Goal: Task Accomplishment & Management: Use online tool/utility

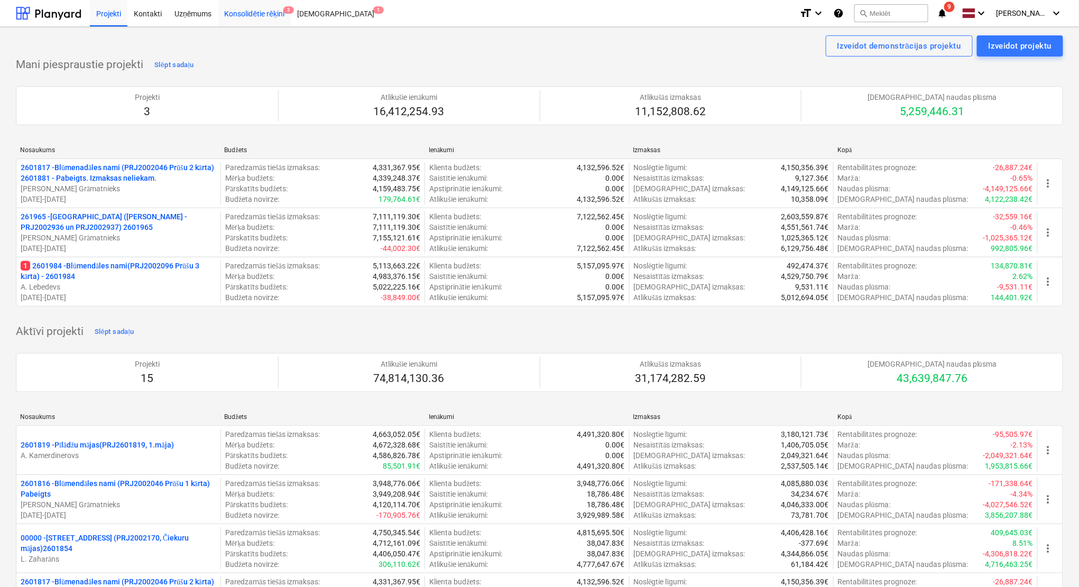
click at [253, 16] on div "Konsolidētie rēķini 3" at bounding box center [254, 12] width 73 height 27
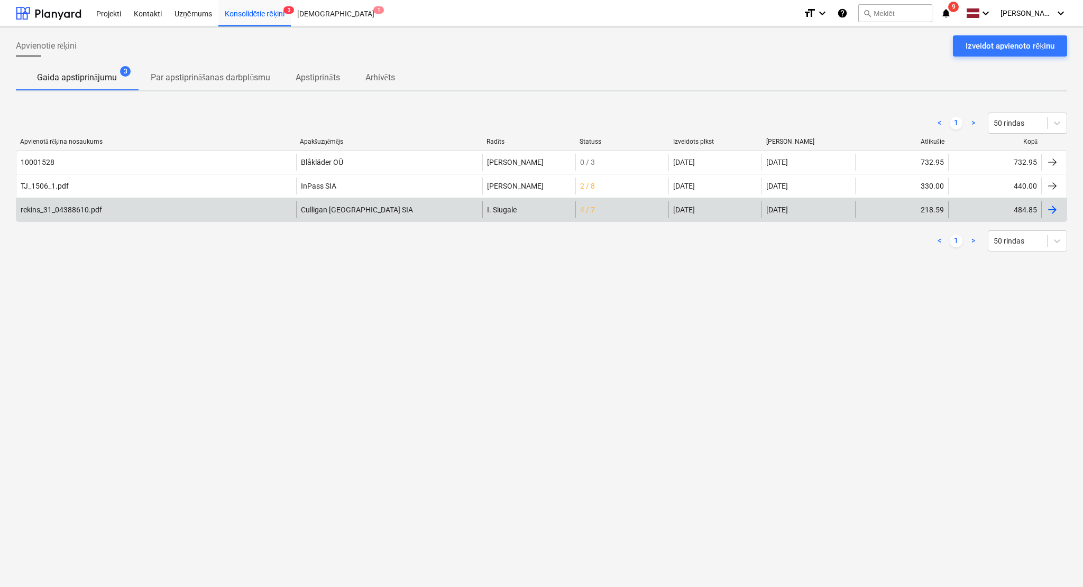
click at [196, 207] on div "rekins_31_04388610.pdf" at bounding box center [156, 209] width 280 height 17
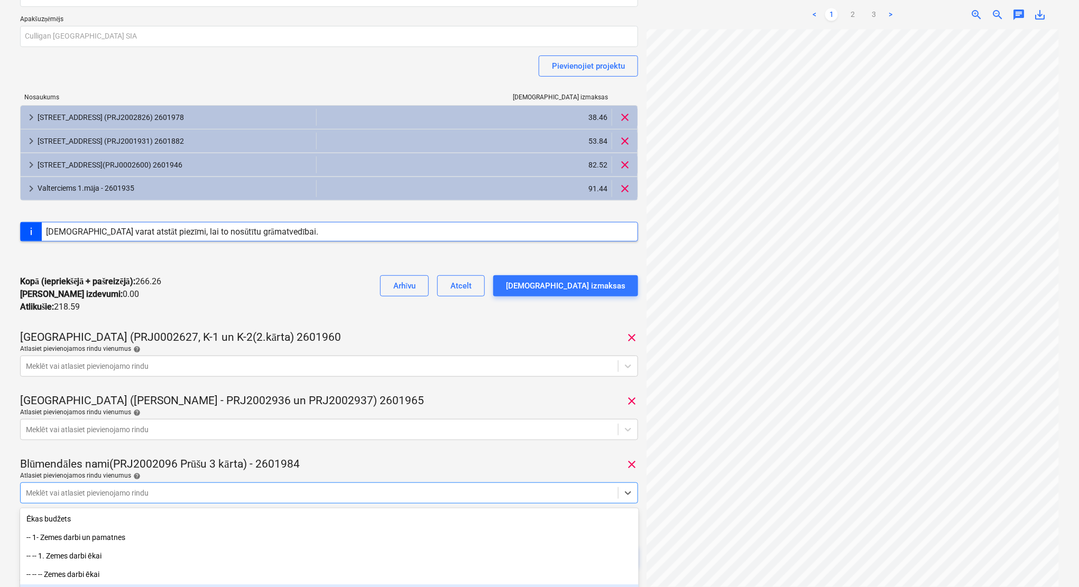
scroll to position [180, 0]
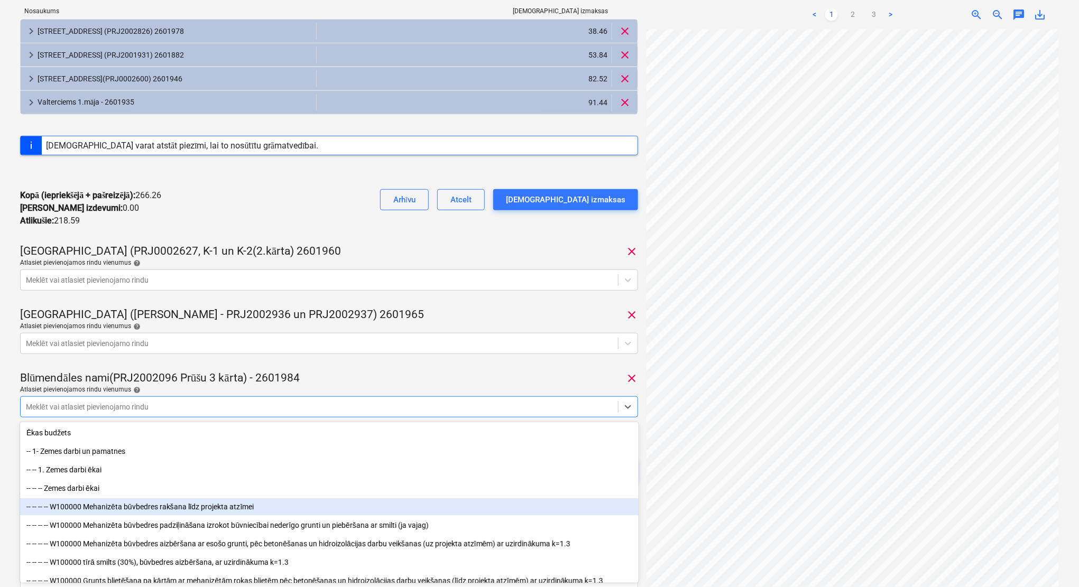
click at [537, 407] on body "Projekti Kontakti Uzņēmums Konsolidētie rēķini 3 Iesūtne 1 format_size keyboard…" at bounding box center [539, 113] width 1079 height 587
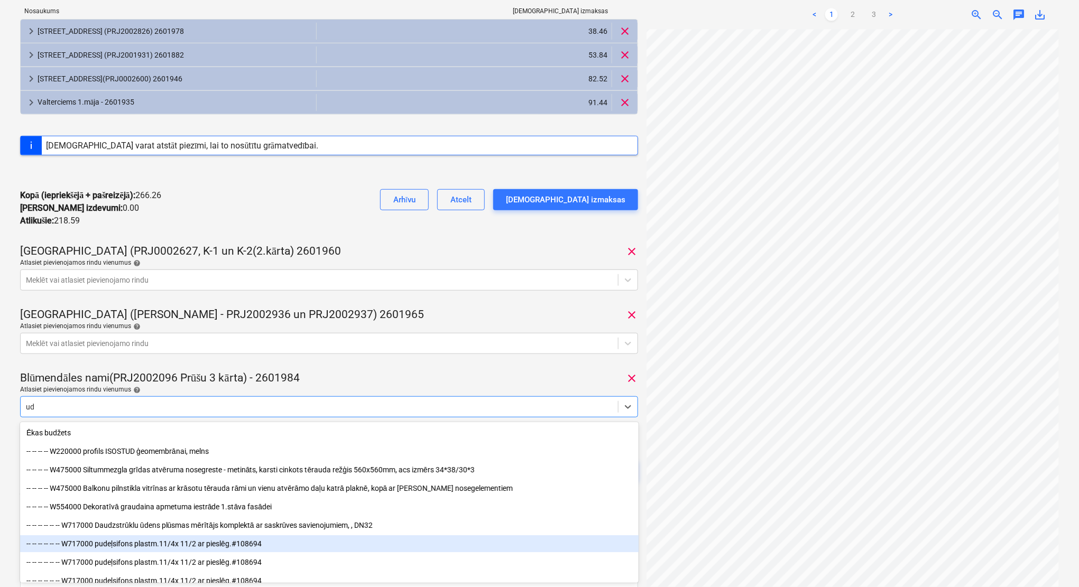
type input "u"
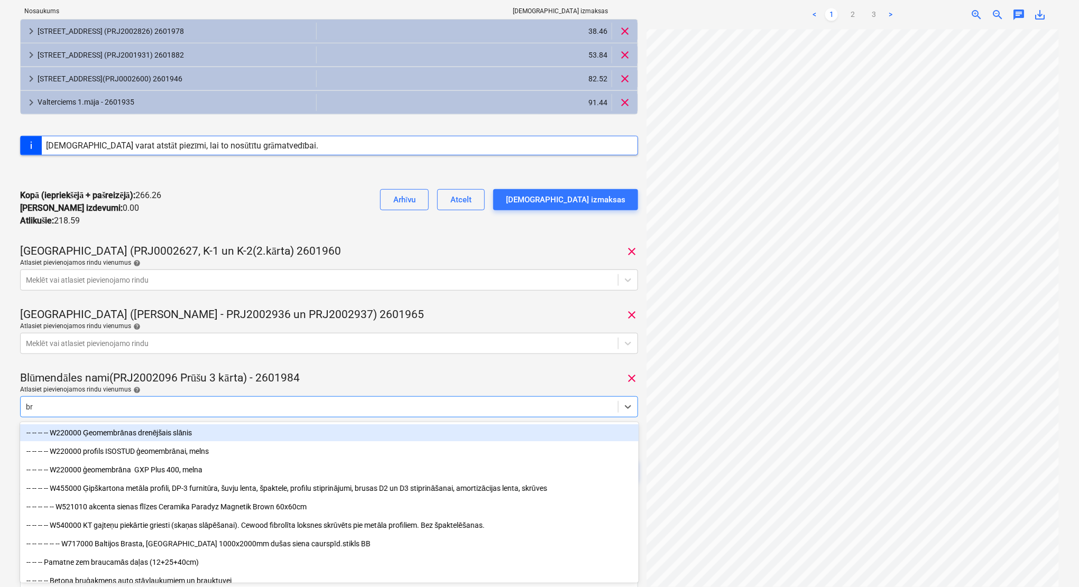
type input "b"
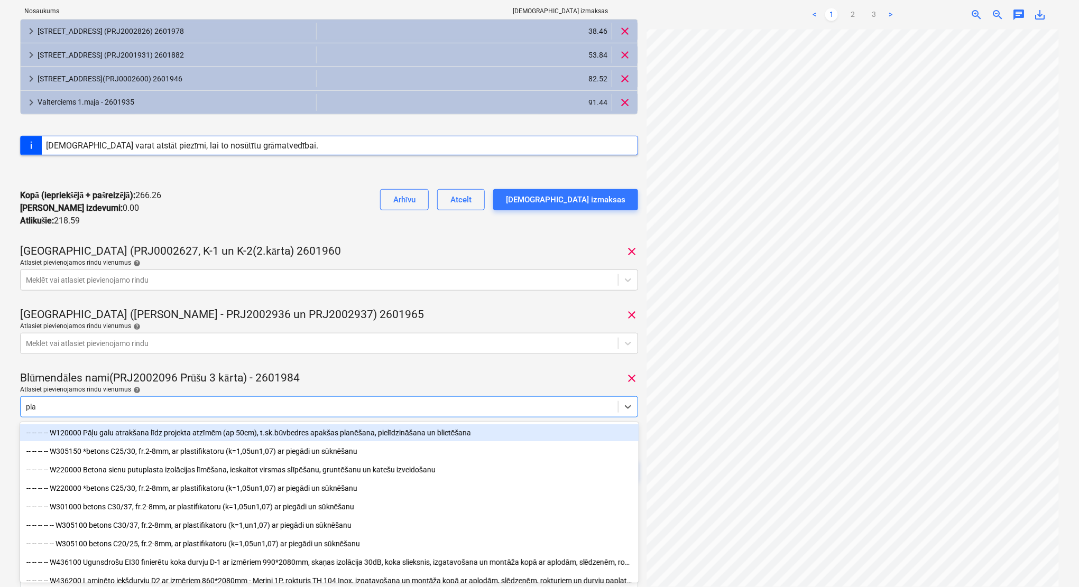
type input "plan"
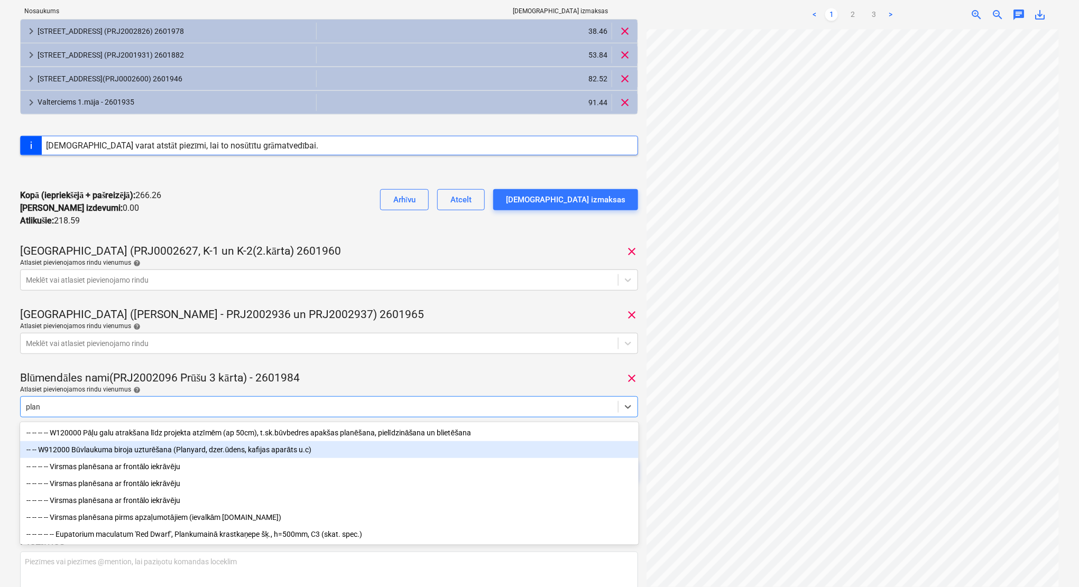
click at [191, 447] on div "-- -- W912000 Būvlaukuma biroja uzturēšana (Planyard, dzer.ūdens, kafijas aparā…" at bounding box center [329, 449] width 618 height 17
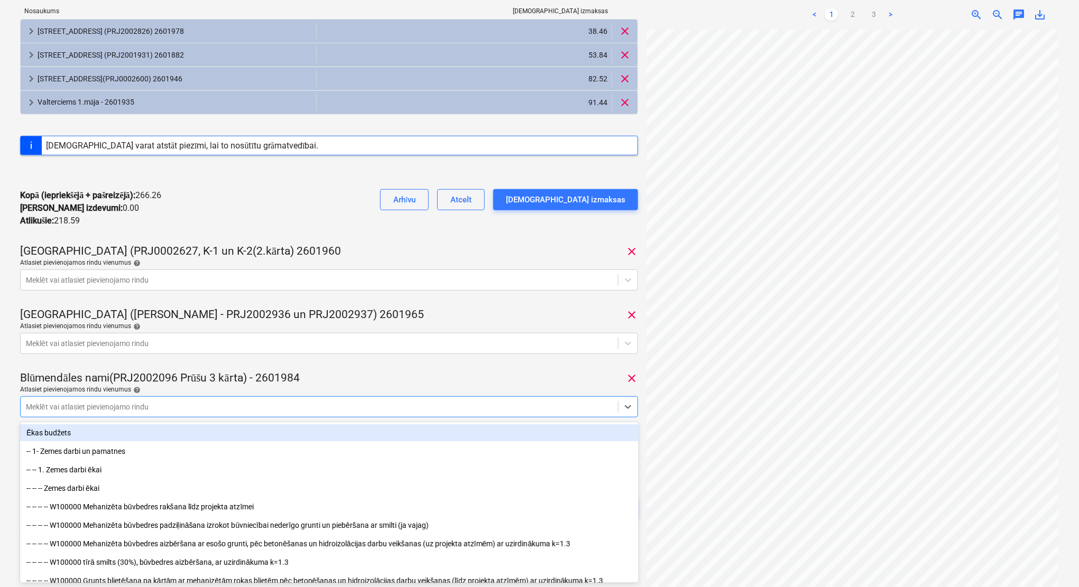
click at [385, 368] on div "rekins_31_04388610.pdf Konsolidētā rēķina kopējā summa 484.85 Apakšuzņēmējs Cul…" at bounding box center [329, 201] width 618 height 684
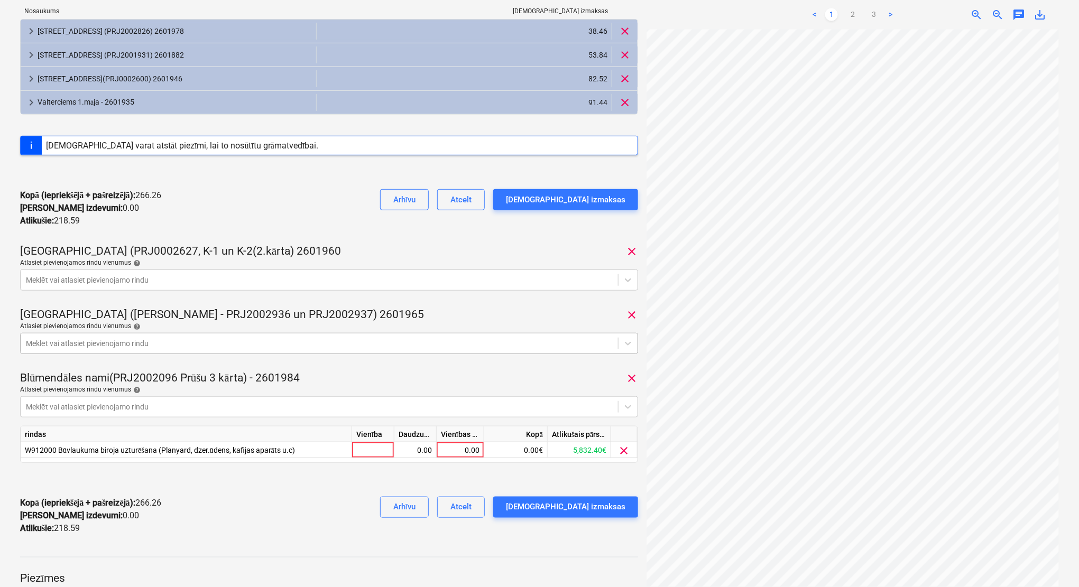
click at [381, 341] on div at bounding box center [319, 343] width 587 height 11
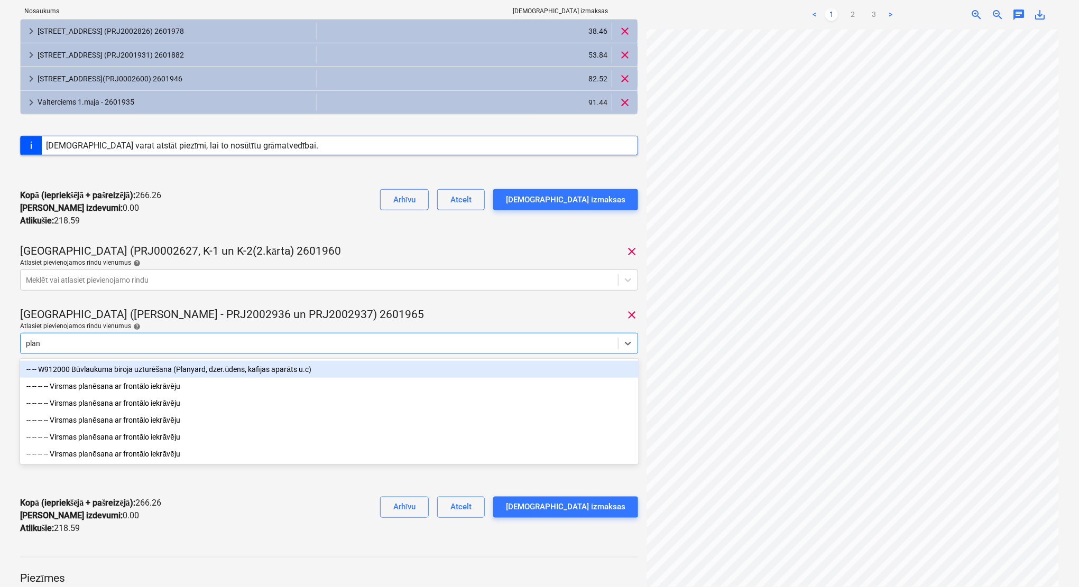
type input "plany"
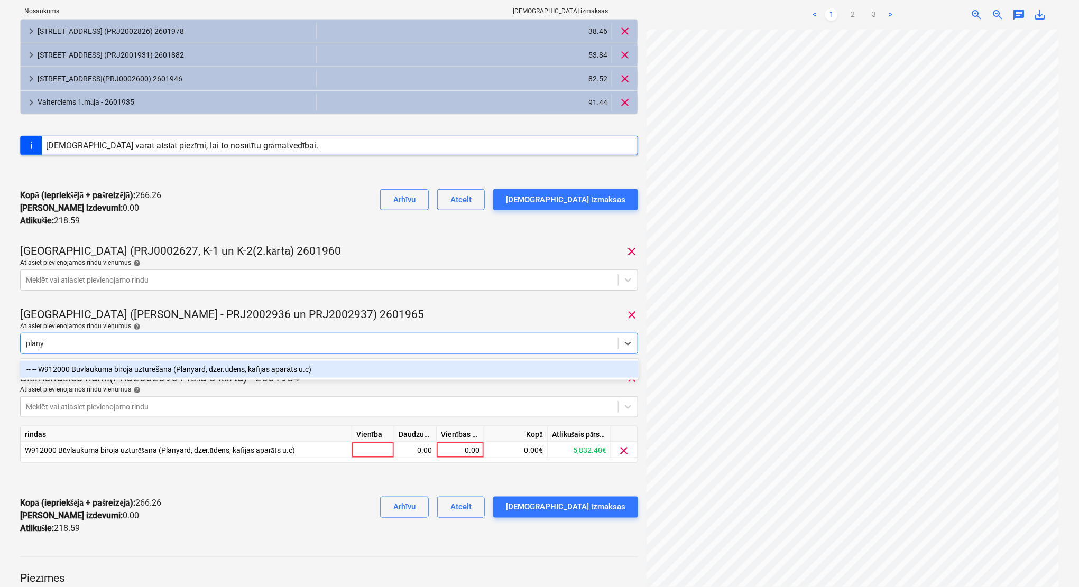
click at [371, 368] on div "-- -- W912000 Būvlaukuma biroja uzturēšana (Planyard, dzer.ūdens, kafijas aparā…" at bounding box center [329, 369] width 618 height 17
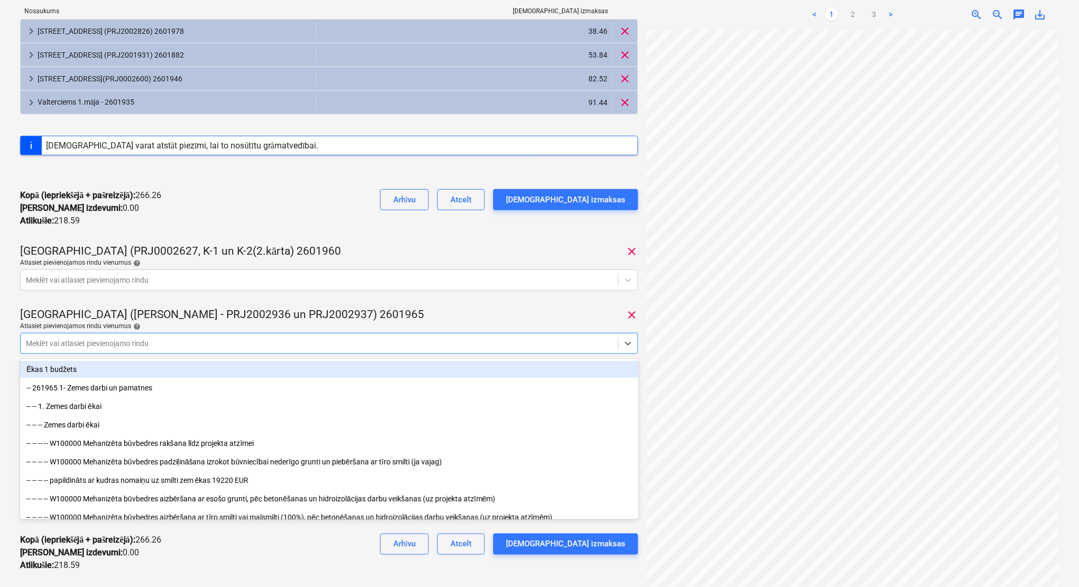
click at [403, 311] on div "[GEOGRAPHIC_DATA] ([PERSON_NAME] - PRJ2002936 un PRJ2002937) 2601965 clear" at bounding box center [329, 315] width 618 height 15
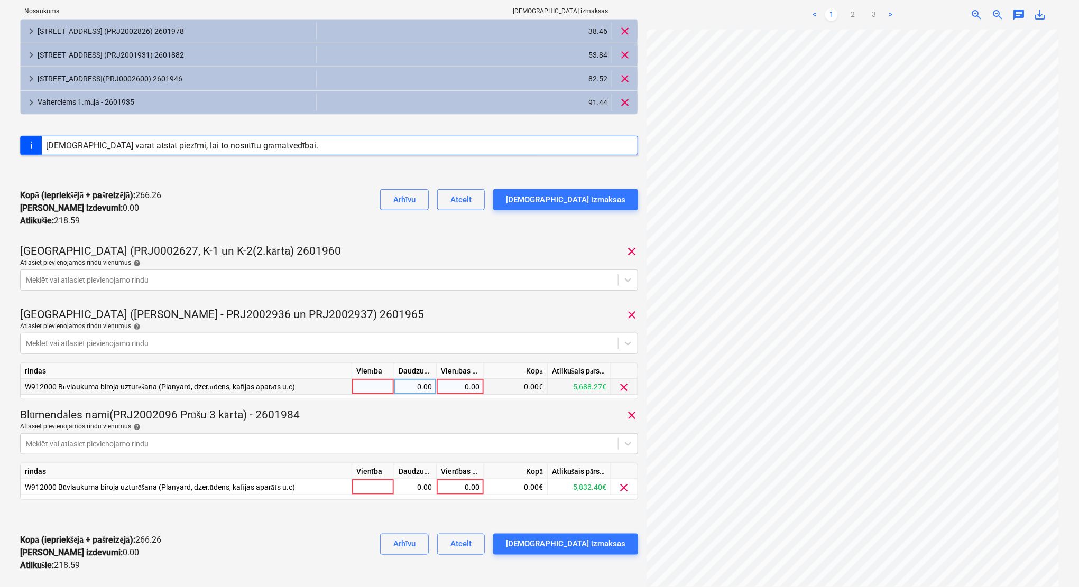
click at [455, 388] on div "0.00" at bounding box center [460, 387] width 39 height 16
click at [468, 489] on div "0.00" at bounding box center [460, 487] width 39 height 16
type input "61.31"
click at [457, 408] on div "Blūmendāles nami(PRJ2002096 Prūšu 3 kārta) - 2601984 clear" at bounding box center [329, 415] width 618 height 15
click at [469, 387] on div "0.00" at bounding box center [460, 387] width 39 height 16
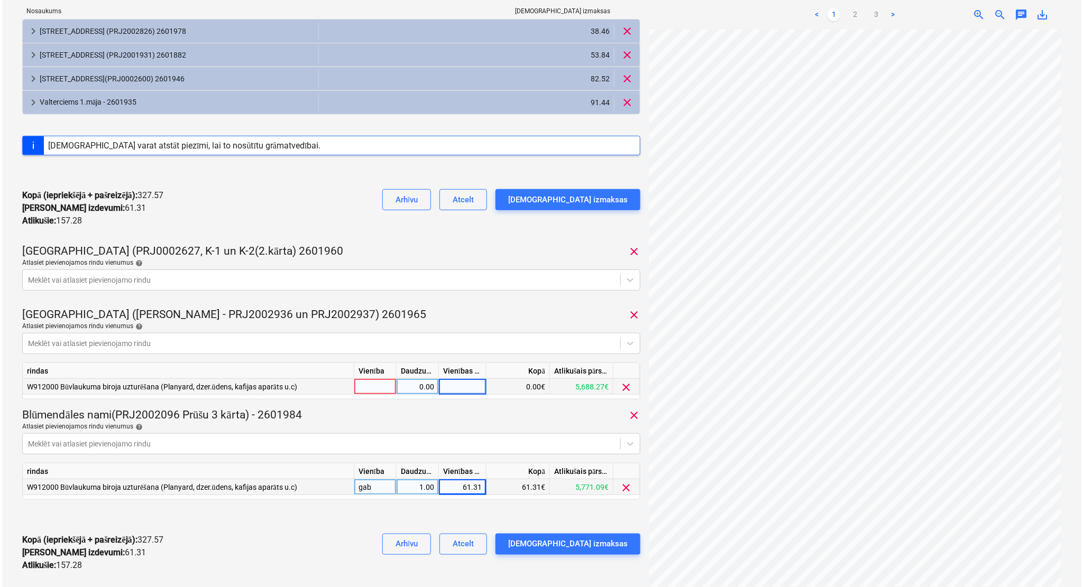
scroll to position [0, 0]
type input "90.12"
click at [471, 319] on div "[GEOGRAPHIC_DATA] ([PERSON_NAME] - PRJ2002936 un PRJ2002937) 2601965 clear" at bounding box center [329, 315] width 618 height 15
click at [587, 541] on div "[DEMOGRAPHIC_DATA] izmaksas" at bounding box center [565, 544] width 119 height 14
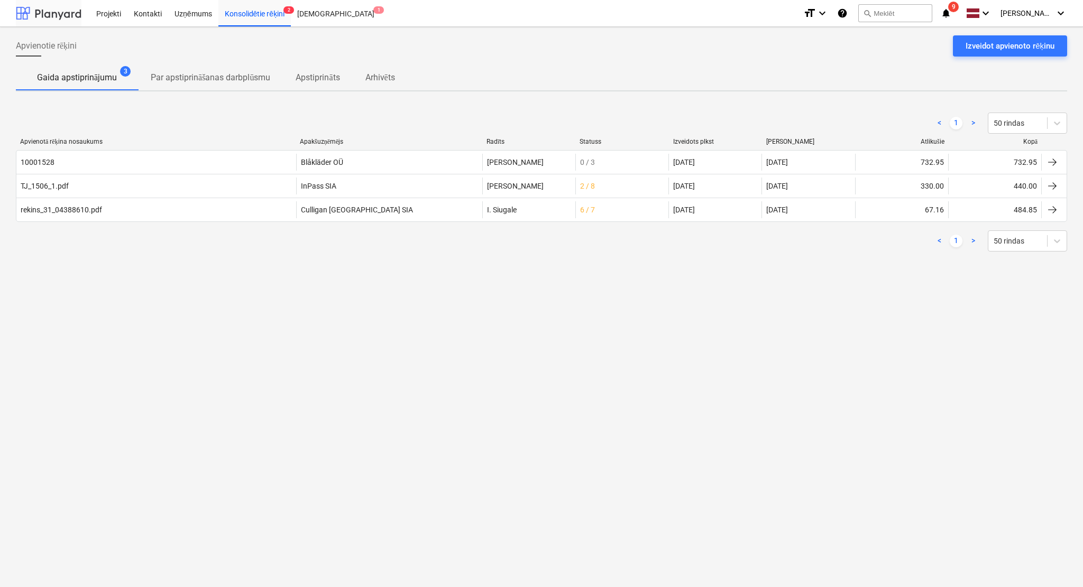
click at [62, 13] on div at bounding box center [49, 13] width 66 height 26
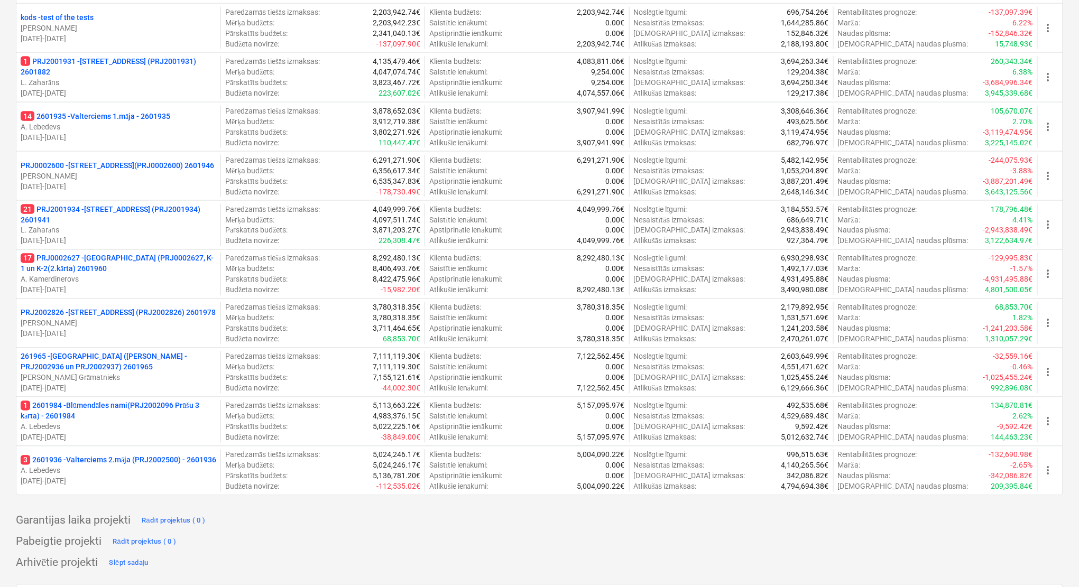
scroll to position [751, 0]
